Goal: Information Seeking & Learning: Learn about a topic

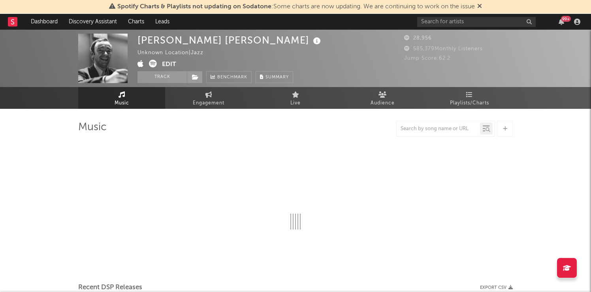
select select "6m"
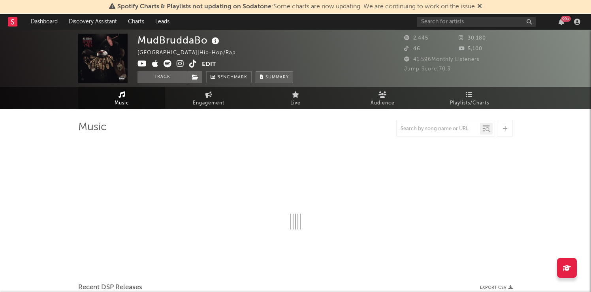
select select "6m"
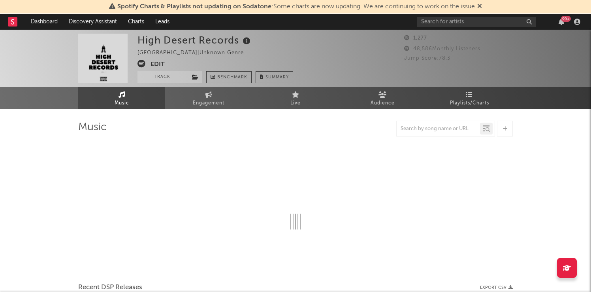
select select "1w"
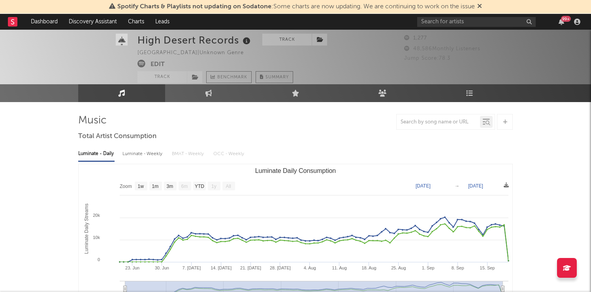
scroll to position [9, 0]
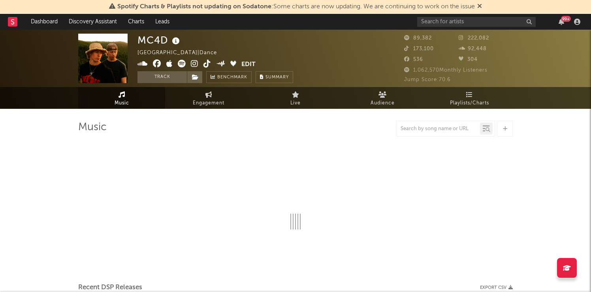
select select "6m"
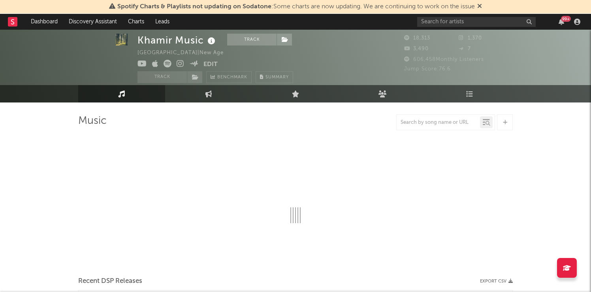
scroll to position [13, 0]
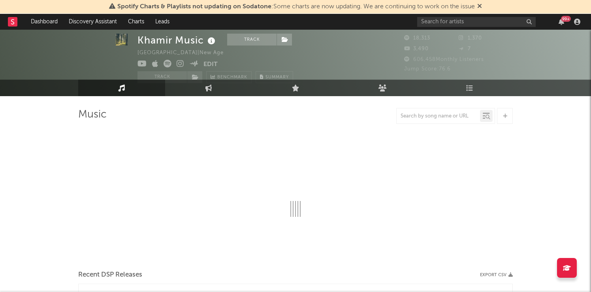
select select "6m"
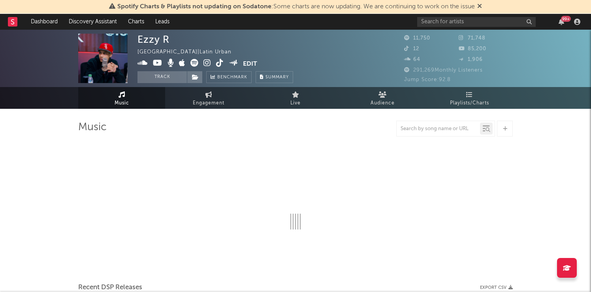
select select "6m"
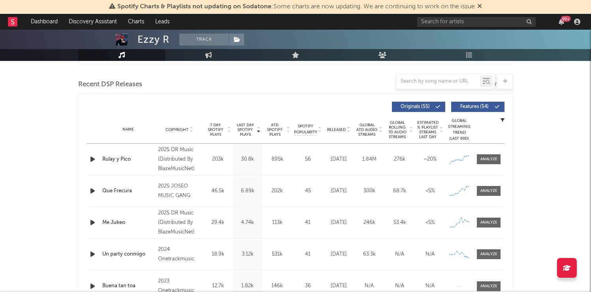
scroll to position [284, 0]
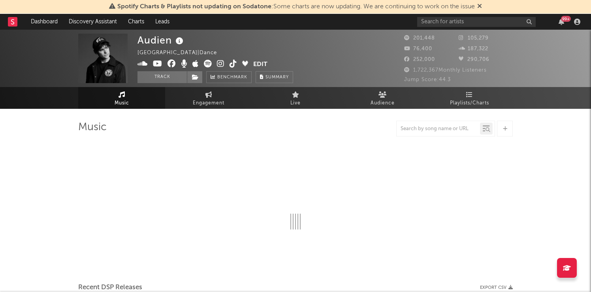
select select "6m"
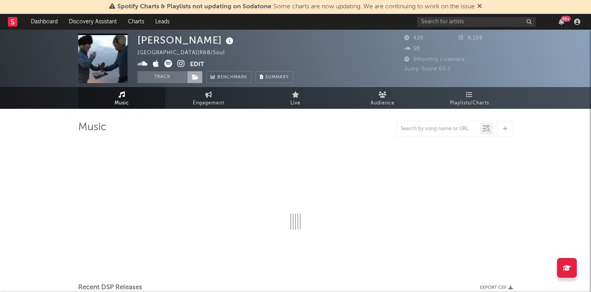
select select "6m"
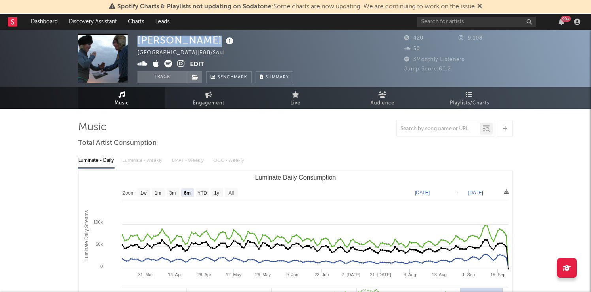
drag, startPoint x: 137, startPoint y: 41, endPoint x: 171, endPoint y: 41, distance: 33.6
click at [171, 41] on div "julian" at bounding box center [187, 40] width 98 height 13
copy div "julian"
click at [235, 45] on div "julian Colombia | R&B/Soul Edit Track Benchmark Summary" at bounding box center [216, 58] width 156 height 49
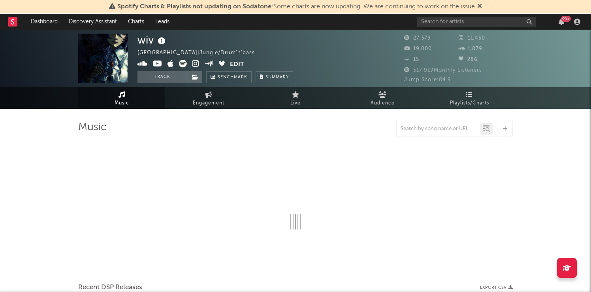
select select "6m"
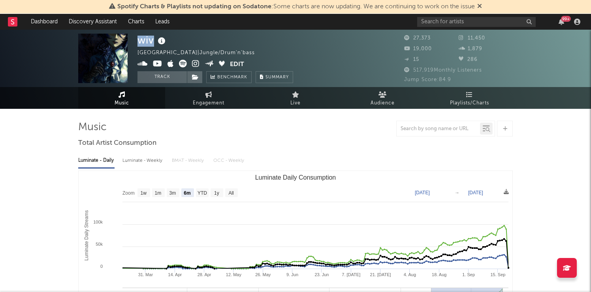
drag, startPoint x: 153, startPoint y: 41, endPoint x: 135, endPoint y: 41, distance: 18.6
click at [135, 41] on div "wiv United States | Jungle/Drum'n'bass Edit Track Benchmark Summary 27,373 11,4…" at bounding box center [295, 58] width 591 height 57
copy div "wiv"
click at [252, 40] on div "wiv United States | Jungle/Drum'n'bass Edit Track Benchmark Summary" at bounding box center [216, 58] width 156 height 49
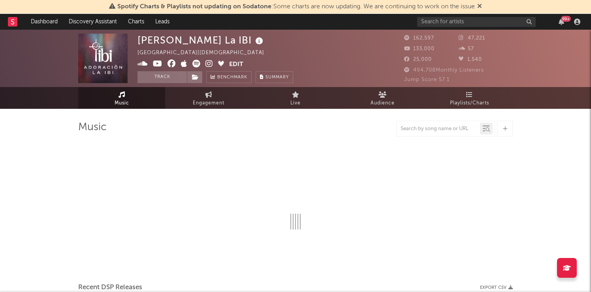
select select "6m"
